Goal: Task Accomplishment & Management: Use online tool/utility

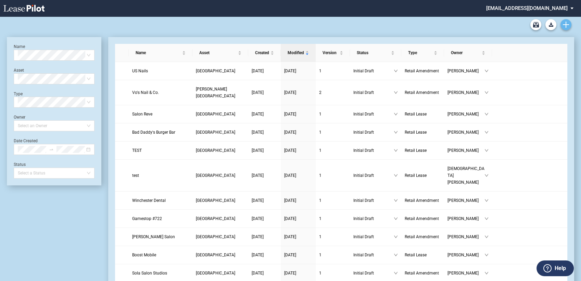
click at [565, 20] on link "Create new document" at bounding box center [565, 24] width 11 height 11
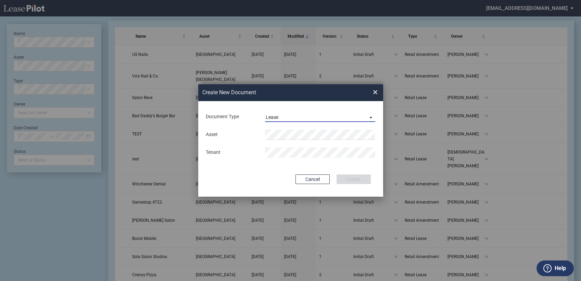
click at [279, 119] on span "Lease" at bounding box center [315, 117] width 98 height 7
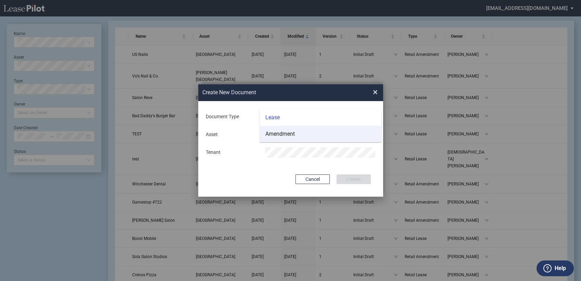
click at [279, 136] on div "Amendment" at bounding box center [279, 134] width 29 height 8
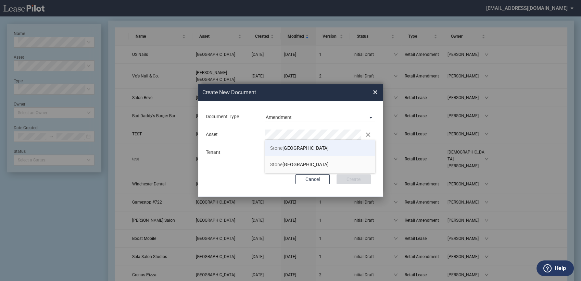
click at [280, 149] on span "Stone" at bounding box center [276, 147] width 12 height 5
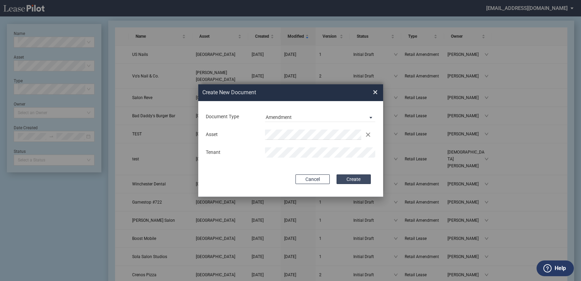
click at [356, 180] on button "Create" at bounding box center [353, 179] width 34 height 10
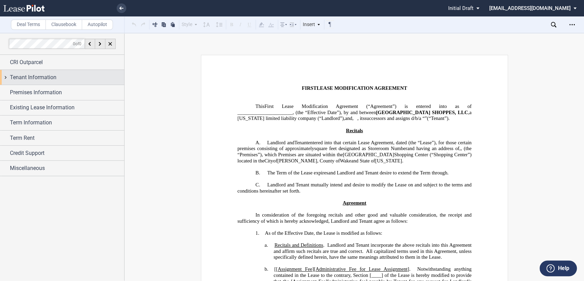
click at [5, 76] on div "Tenant Information" at bounding box center [62, 77] width 124 height 15
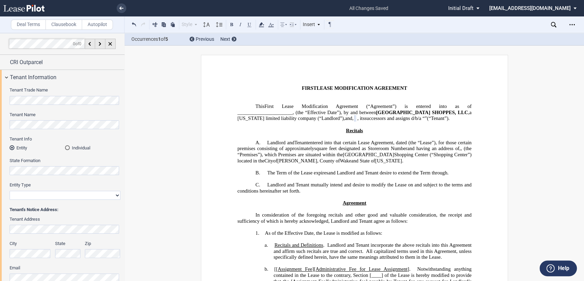
select select "limited liability company"
click at [120, 7] on icon at bounding box center [121, 8] width 4 height 3
